Goal: Find specific fact

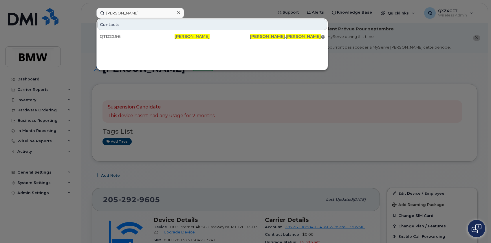
scroll to position [105, 0]
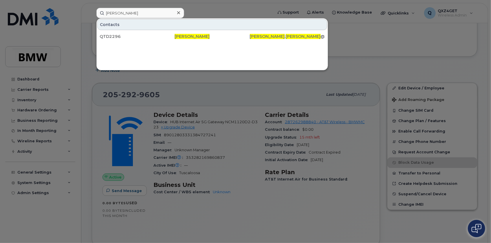
click at [180, 14] on icon at bounding box center [178, 12] width 3 height 5
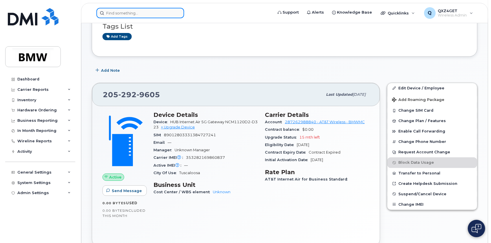
click at [166, 10] on input at bounding box center [140, 13] width 88 height 10
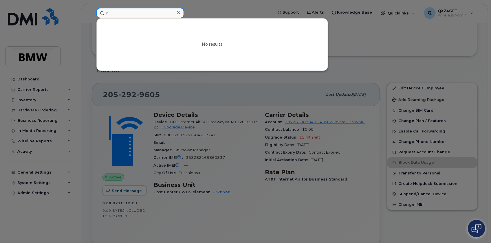
type input "r"
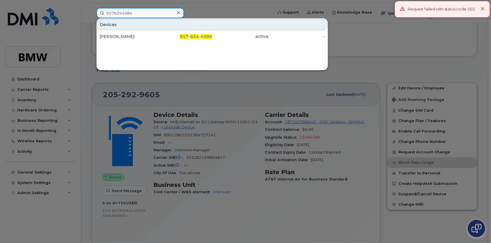
type input "9176244584"
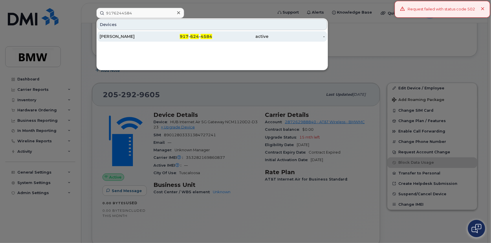
click at [109, 35] on div "[PERSON_NAME]" at bounding box center [128, 37] width 56 height 6
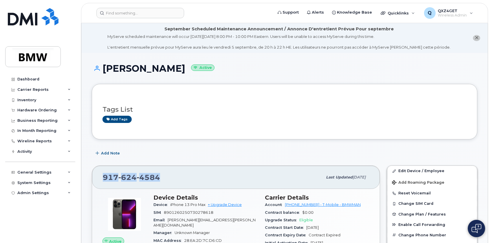
drag, startPoint x: 162, startPoint y: 177, endPoint x: 101, endPoint y: 178, distance: 61.1
click at [93, 178] on div "917 624 4584 Last updated Aug 13, 2025" at bounding box center [236, 177] width 288 height 23
copy span "917 624 4584"
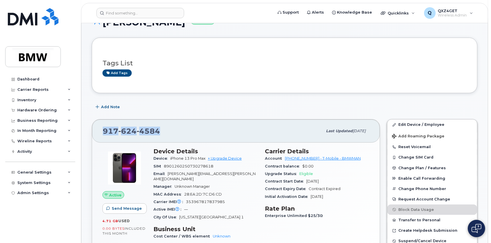
scroll to position [52, 0]
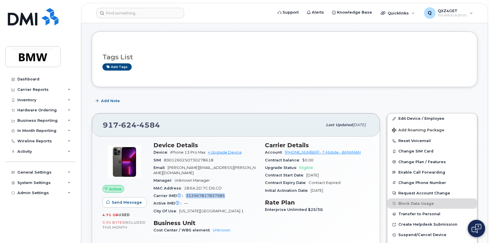
drag, startPoint x: 226, startPoint y: 190, endPoint x: 187, endPoint y: 192, distance: 39.2
click at [187, 192] on div "Carrier IMEI Carrier IMEI is reported during the last billing cycle or change o…" at bounding box center [206, 196] width 105 height 8
copy span "353967817837985"
